Goal: Information Seeking & Learning: Compare options

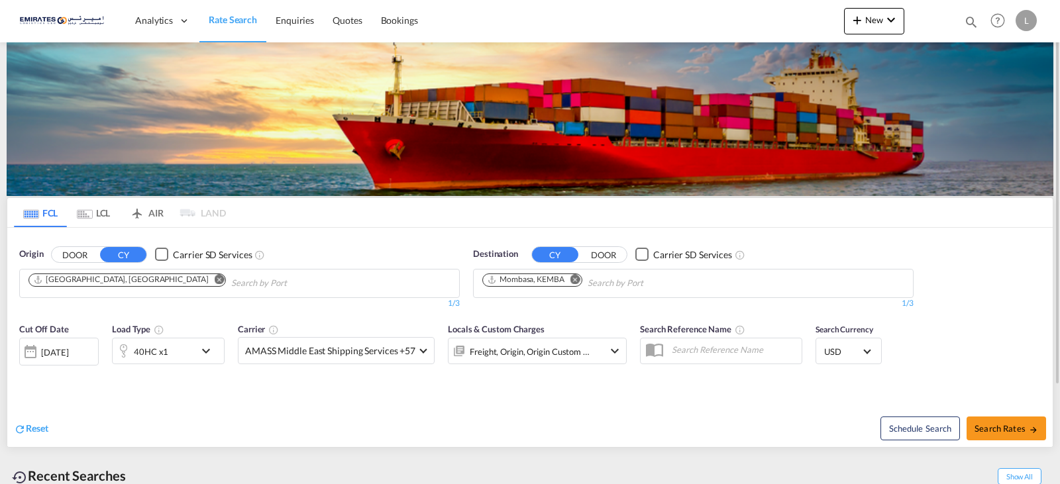
click at [576, 280] on md-icon "Remove" at bounding box center [575, 279] width 10 height 10
type input "r"
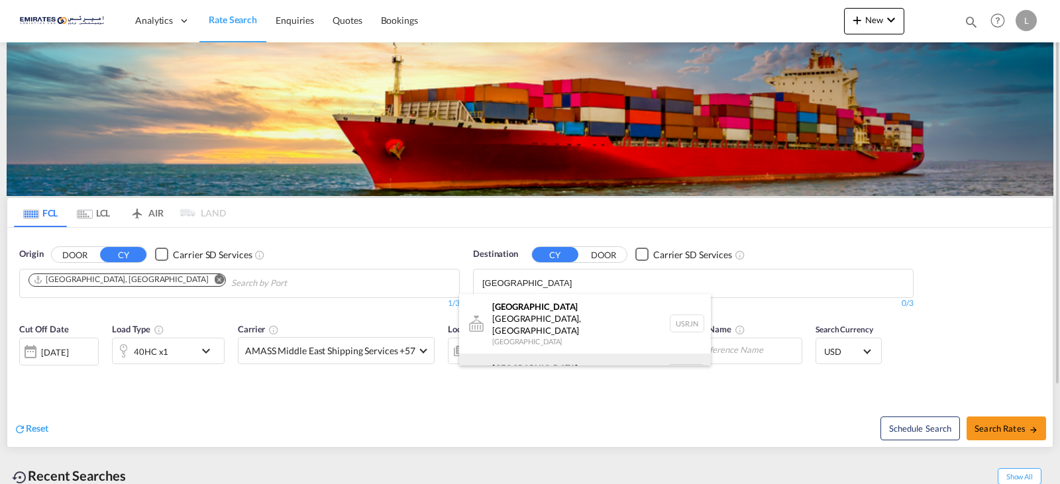
type input "[GEOGRAPHIC_DATA]"
click at [539, 357] on div "[GEOGRAPHIC_DATA] [GEOGRAPHIC_DATA] NLRTM" at bounding box center [585, 374] width 252 height 40
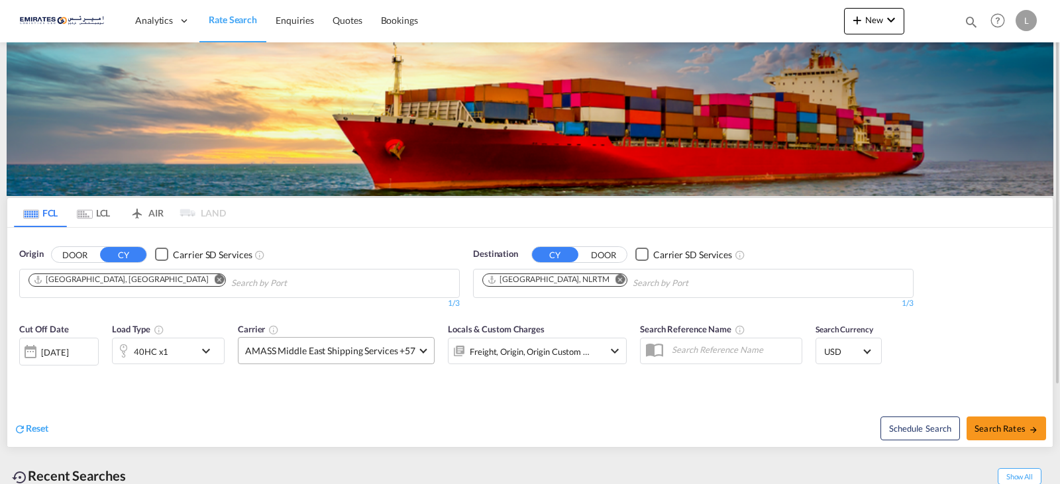
click at [419, 349] on span at bounding box center [422, 349] width 7 height 7
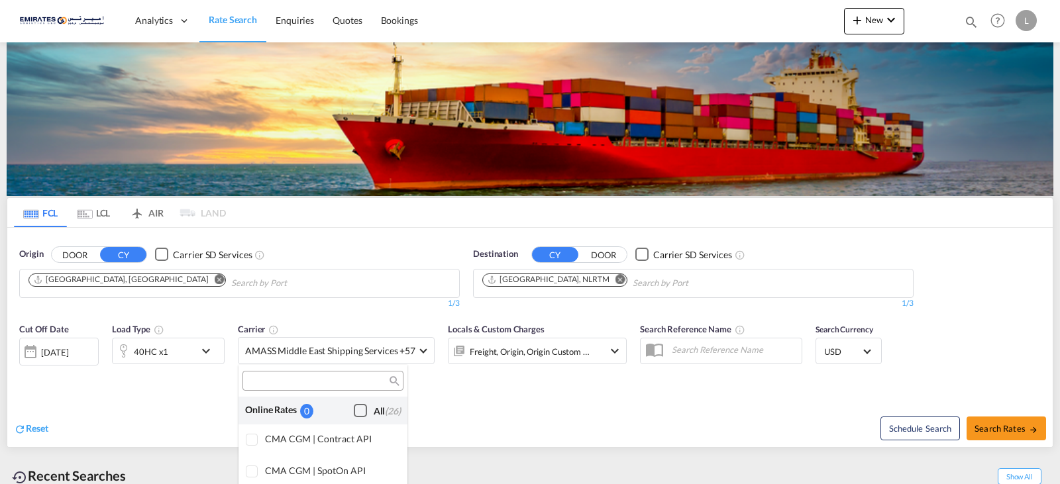
click at [354, 406] on div "Checkbox No Ink" at bounding box center [360, 410] width 13 height 13
click at [541, 420] on md-backdrop at bounding box center [530, 242] width 1060 height 484
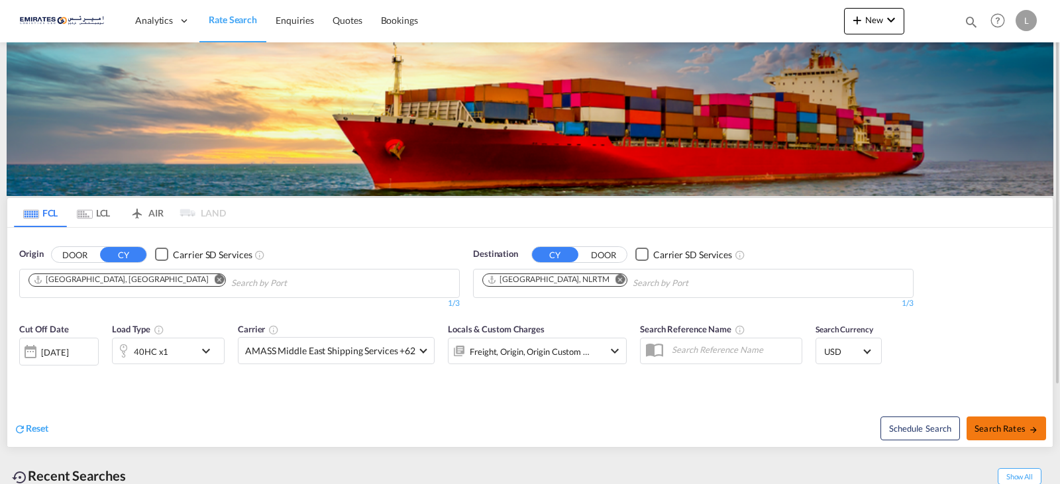
click at [1002, 430] on span "Search Rates" at bounding box center [1007, 428] width 64 height 11
type input "AEJEA to NLRTM / [DATE]"
click at [205, 349] on md-icon "icon-chevron-down" at bounding box center [209, 351] width 23 height 16
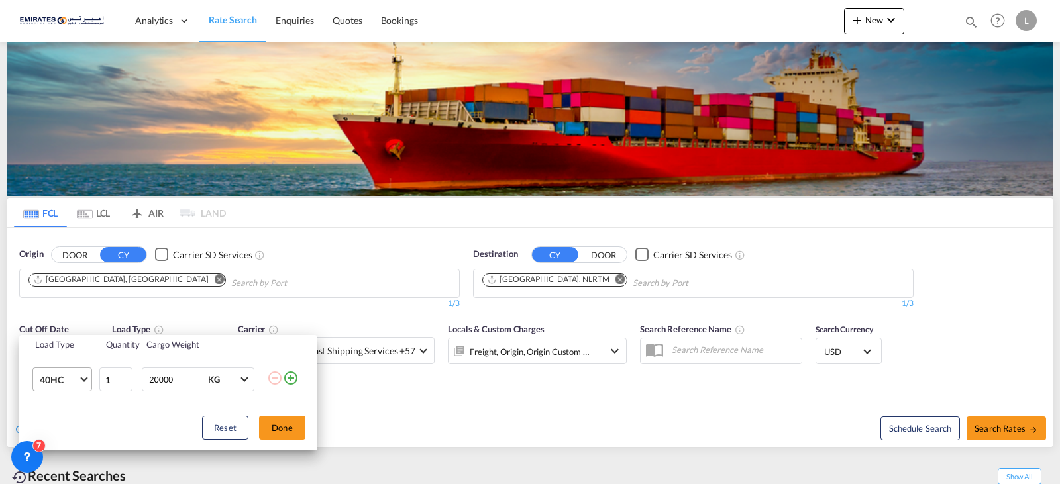
click at [78, 381] on md-select-value "40HC" at bounding box center [64, 379] width 53 height 23
click at [76, 323] on md-option "20GP" at bounding box center [74, 317] width 90 height 32
click at [297, 438] on button "Done" at bounding box center [282, 428] width 46 height 24
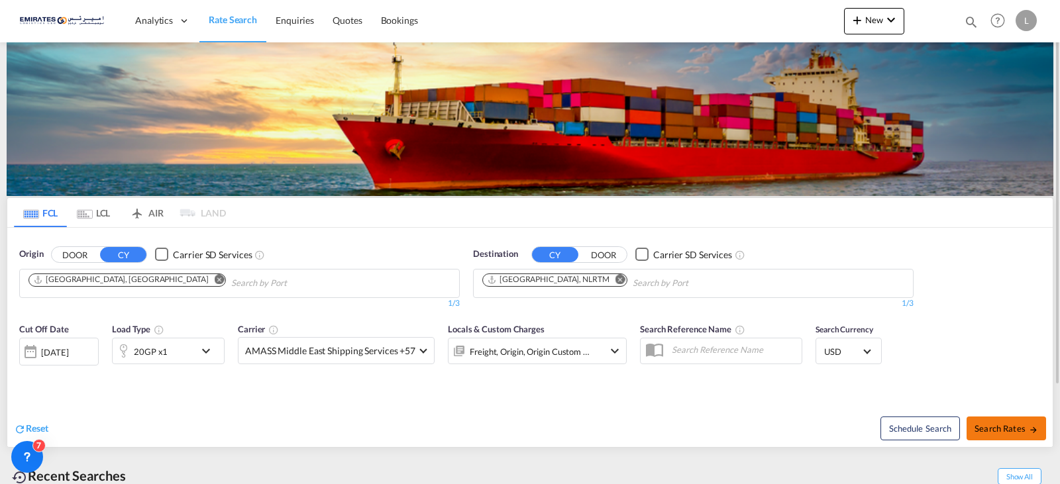
click at [1009, 428] on span "Search Rates" at bounding box center [1007, 428] width 64 height 11
type input "AEJEA to NLRTM / [DATE]"
click at [425, 349] on md-select-value "AMASS Middle East Shipping Services +57" at bounding box center [336, 351] width 195 height 26
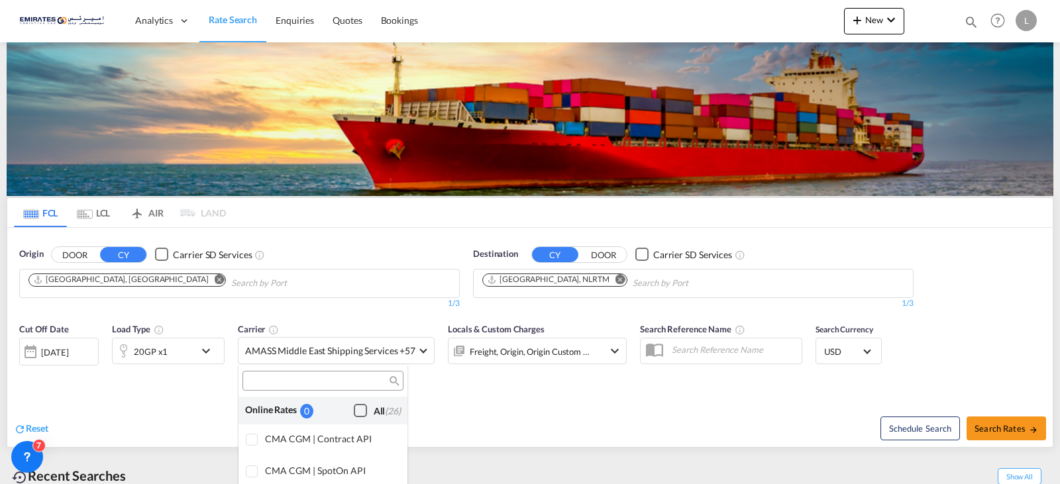
click at [356, 413] on div "Checkbox No Ink" at bounding box center [360, 410] width 13 height 13
click at [479, 420] on md-backdrop at bounding box center [530, 242] width 1060 height 484
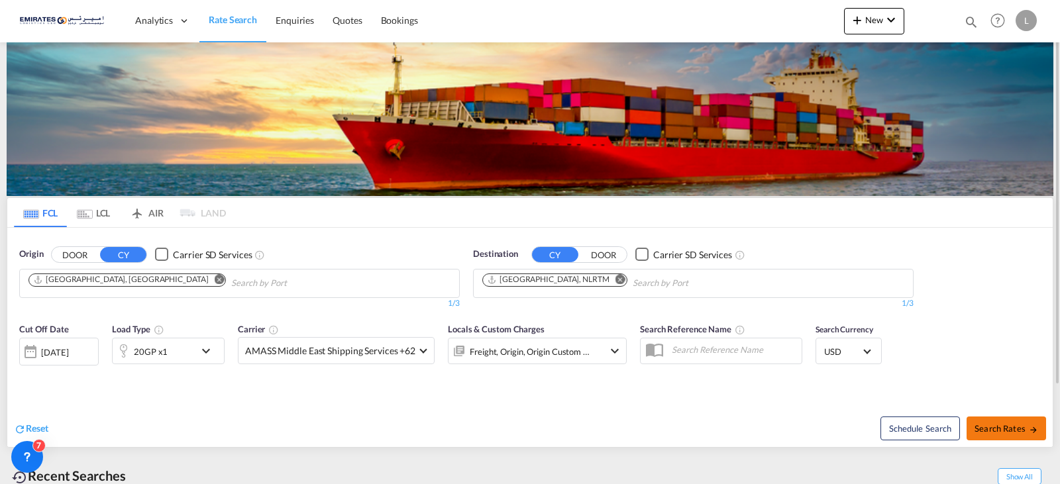
click at [1020, 430] on span "Search Rates" at bounding box center [1007, 428] width 64 height 11
type input "AEJEA to NLRTM / [DATE]"
